Goal: Find contact information: Obtain details needed to contact an individual or organization

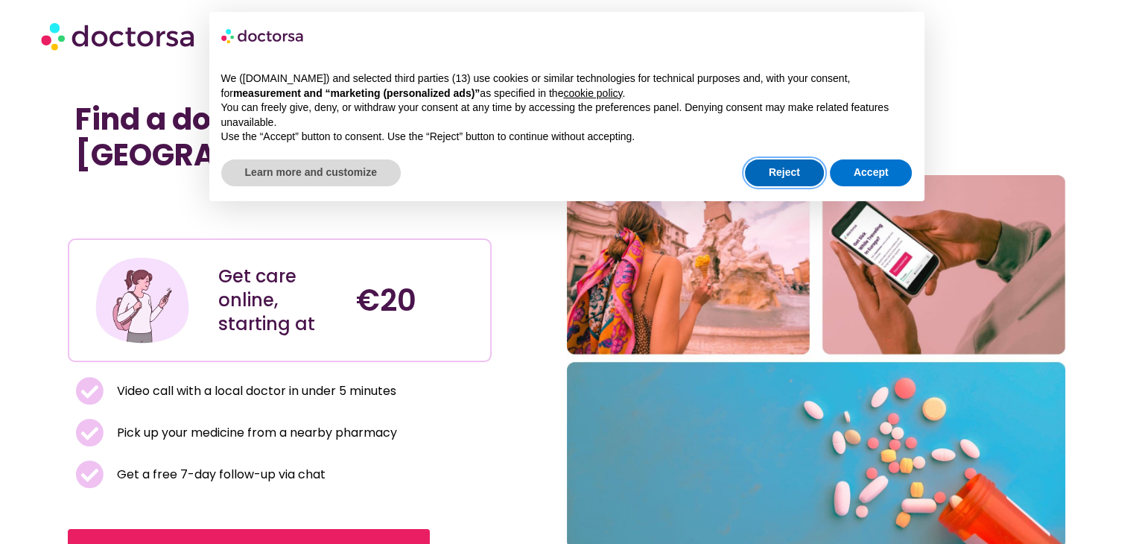
click at [772, 168] on button "Reject" at bounding box center [784, 172] width 79 height 27
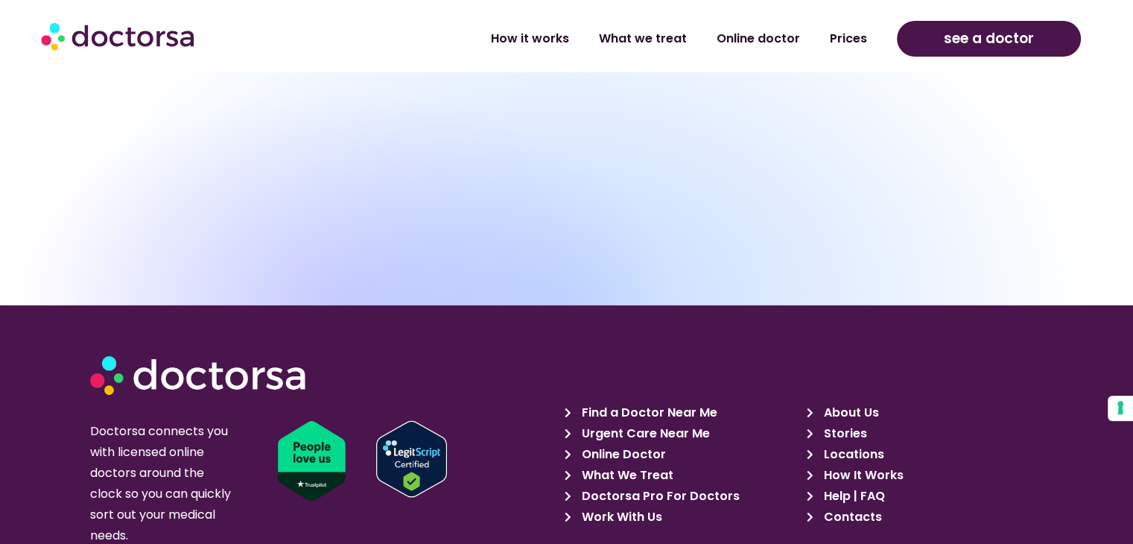
scroll to position [4138, 0]
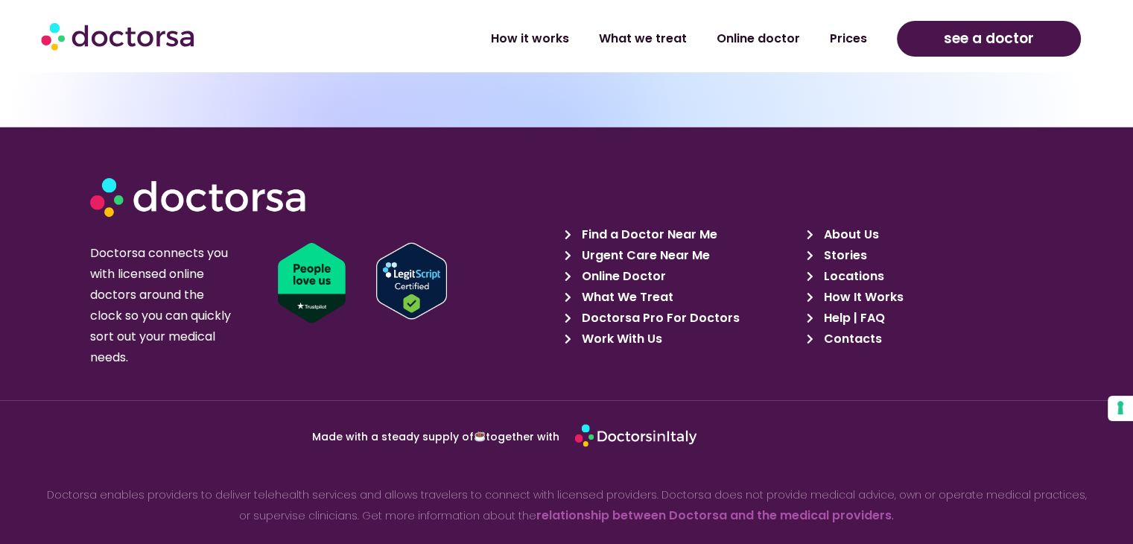
click at [864, 329] on span "Contacts" at bounding box center [850, 339] width 62 height 21
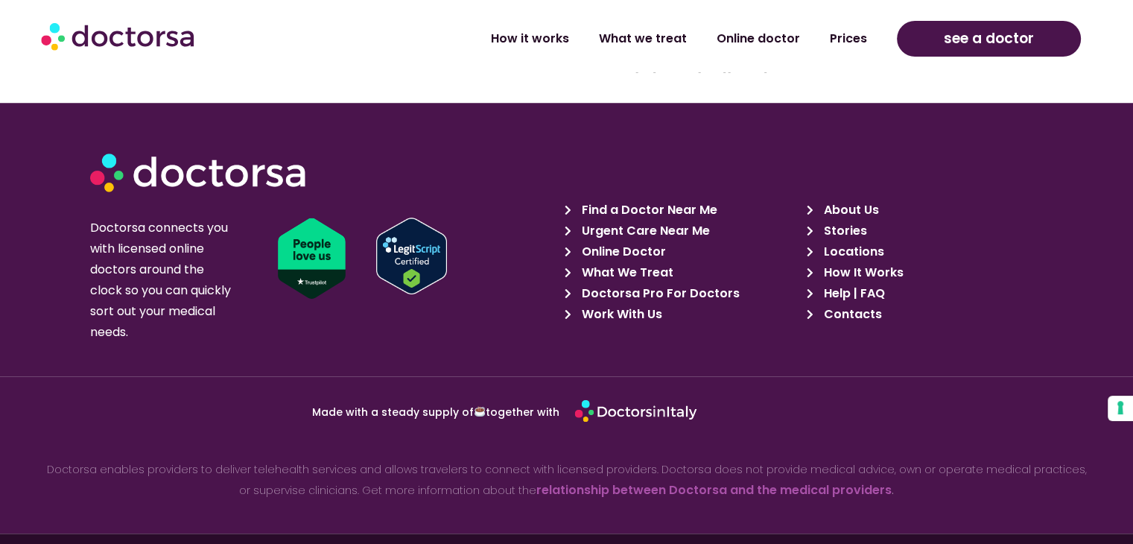
scroll to position [1359, 0]
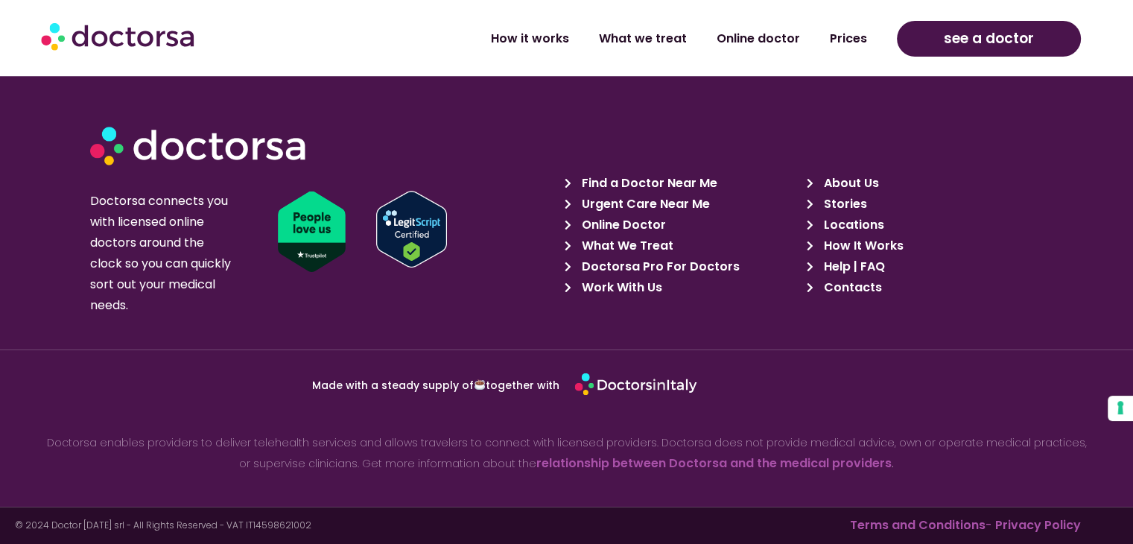
click at [1017, 528] on link "Privacy Policy" at bounding box center [1038, 524] width 86 height 17
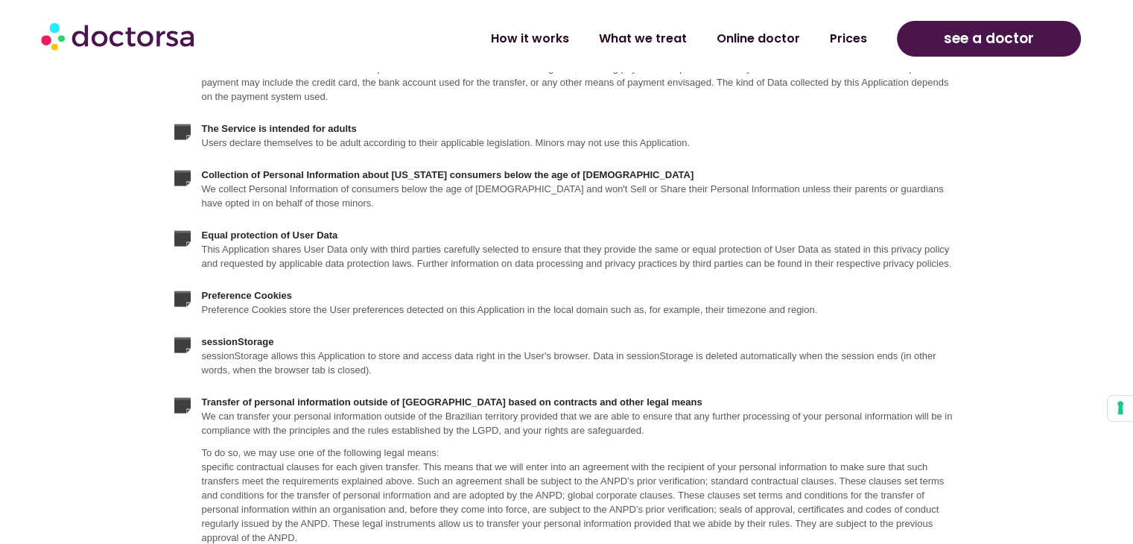
scroll to position [3278, 0]
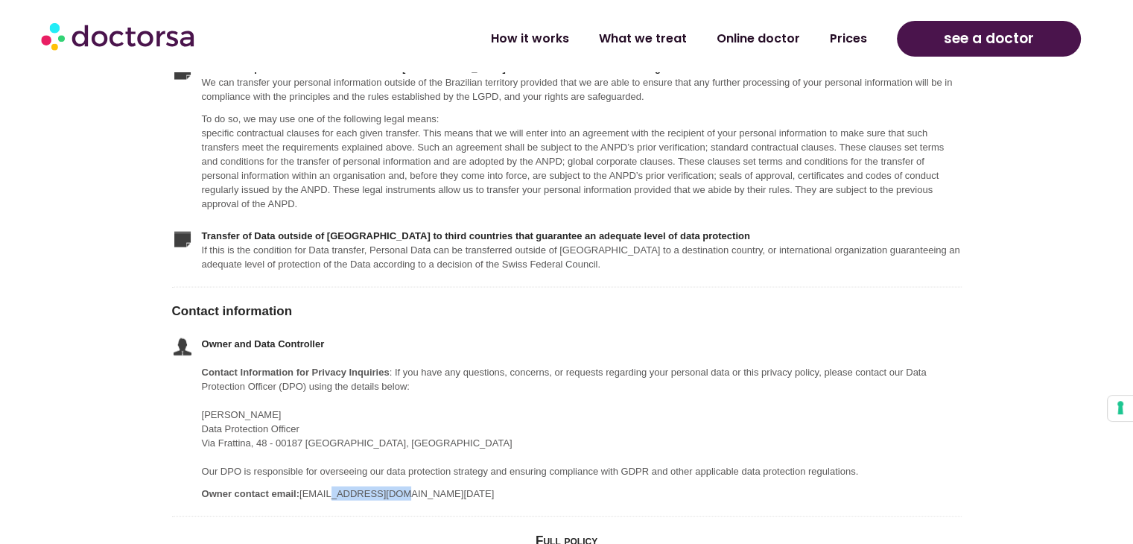
drag, startPoint x: 400, startPoint y: 492, endPoint x: 323, endPoint y: 498, distance: 77.7
click at [323, 498] on p "Owner contact email: legal@doctor.today" at bounding box center [582, 489] width 760 height 22
copy p "@doctor.today"
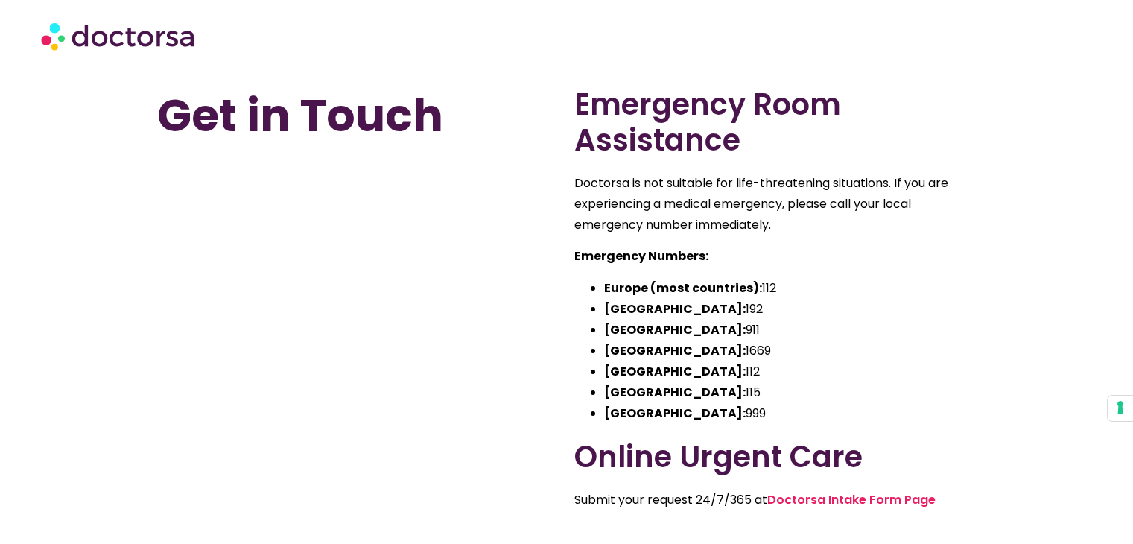
scroll to position [1359, 0]
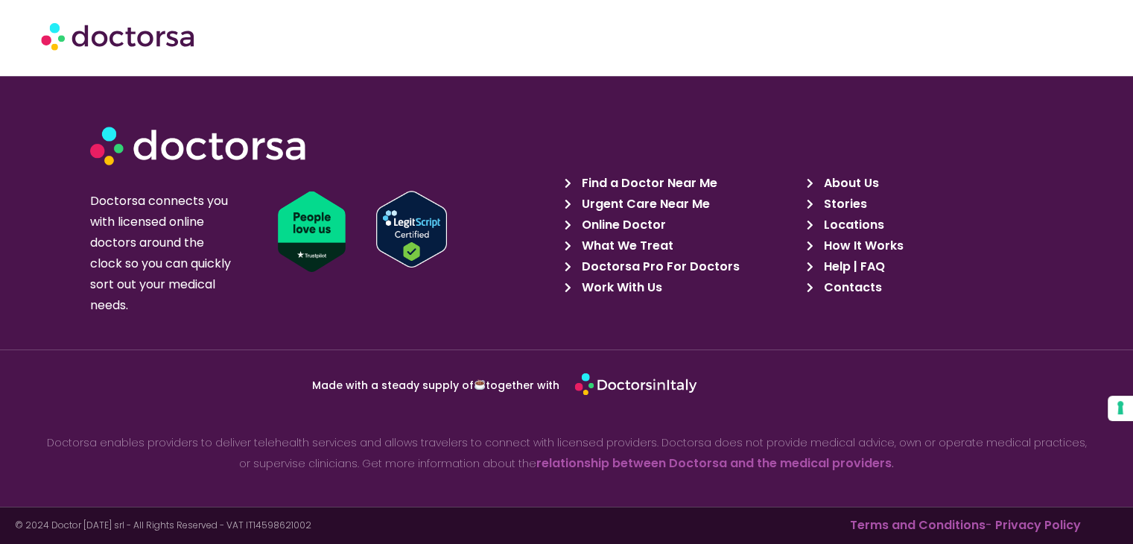
click at [612, 288] on span "Work With Us" at bounding box center [620, 287] width 84 height 21
